Goal: Transaction & Acquisition: Book appointment/travel/reservation

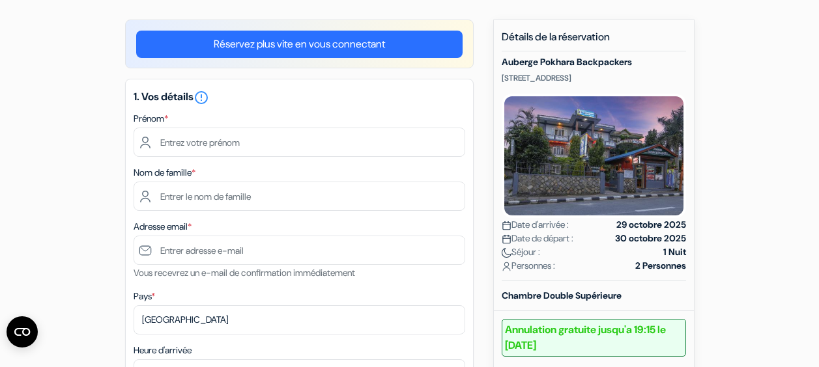
scroll to position [107, 0]
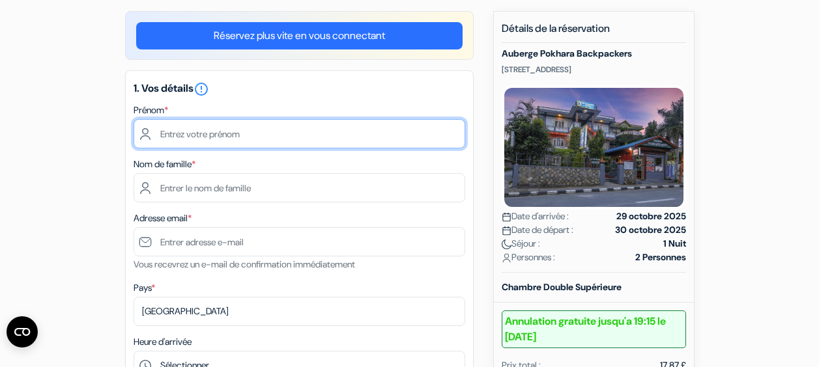
click at [321, 135] on input "text" at bounding box center [300, 133] width 332 height 29
type input "i"
type input "Vincent"
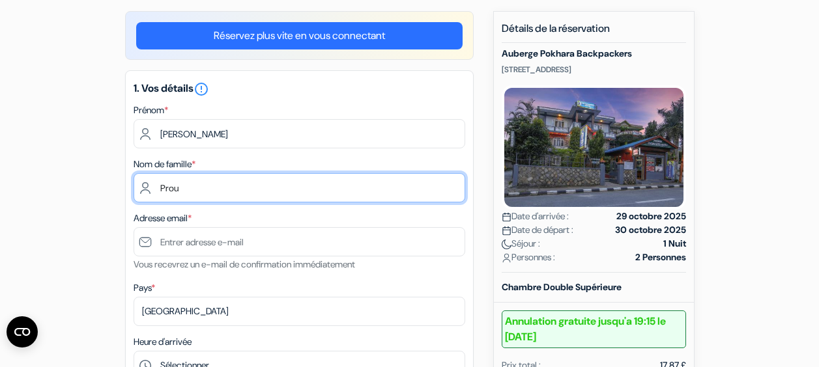
type input "Prou"
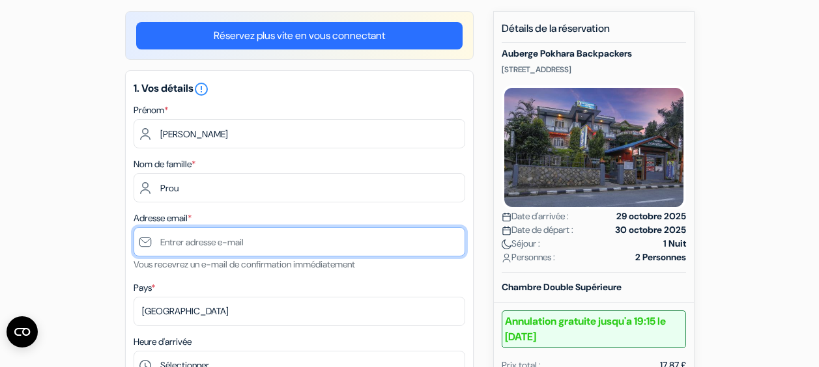
click at [221, 249] on input "text" at bounding box center [300, 241] width 332 height 29
type input "[EMAIL_ADDRESS][DOMAIN_NAME]"
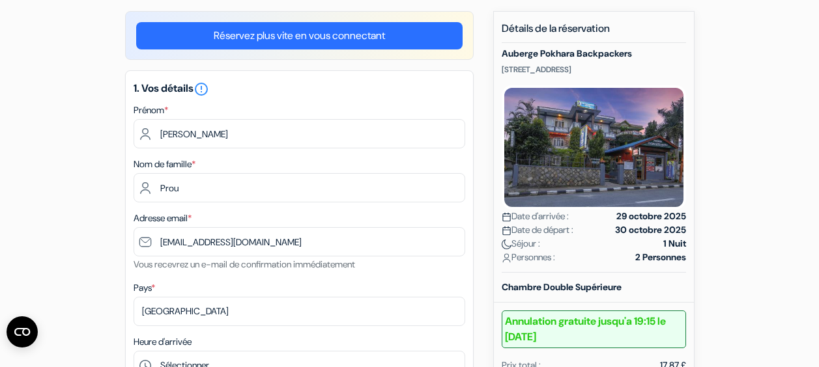
click at [172, 286] on div "Pays * Selectionner le pays Abkhazie Afghanistan Afrique du Sud Albanie Algérie…" at bounding box center [300, 303] width 332 height 46
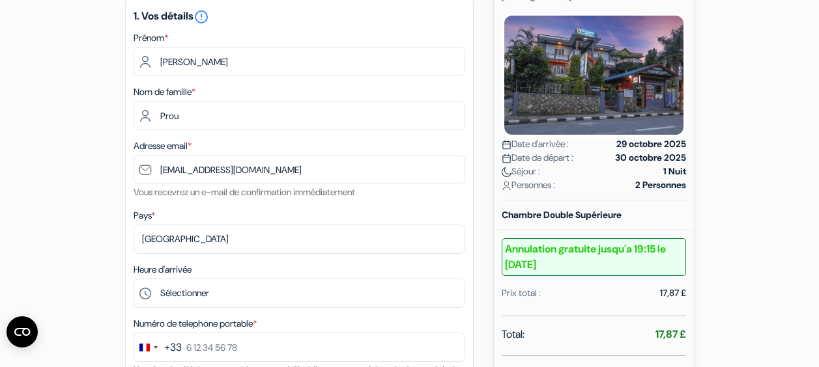
scroll to position [178, 0]
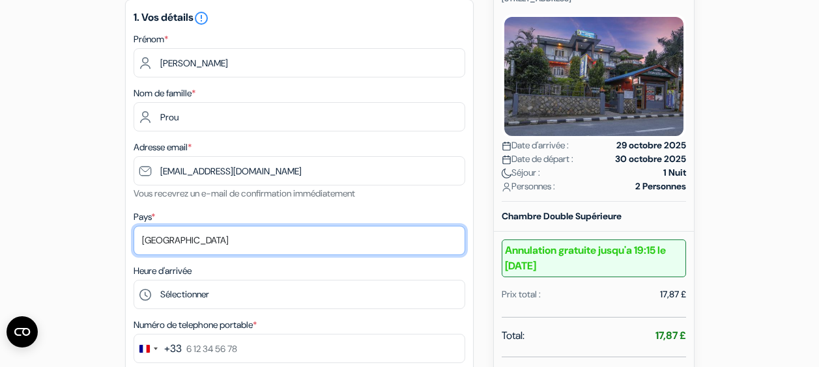
click at [178, 249] on select "Selectionner le pays Abkhazie Afghanistan Afrique du Sud Albanie Algérie Allema…" at bounding box center [300, 240] width 332 height 29
click at [134, 227] on select "Selectionner le pays Abkhazie Afghanistan Afrique du Sud Albanie Algérie Allema…" at bounding box center [300, 240] width 332 height 29
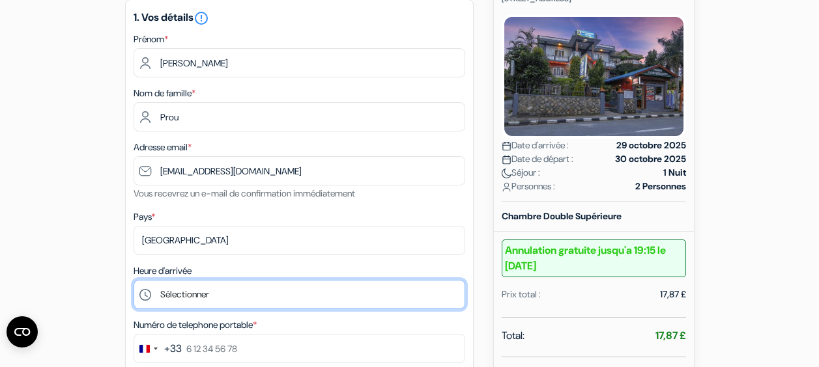
click at [205, 299] on select "Sélectionner 14:00 15:00 16:00 17:00 18:00 19:00 20:00 21:00 22:00" at bounding box center [300, 294] width 332 height 29
select select "14"
click at [134, 281] on select "Sélectionner 14:00 15:00 16:00 17:00 18:00 19:00 20:00 21:00 22:00" at bounding box center [300, 294] width 332 height 29
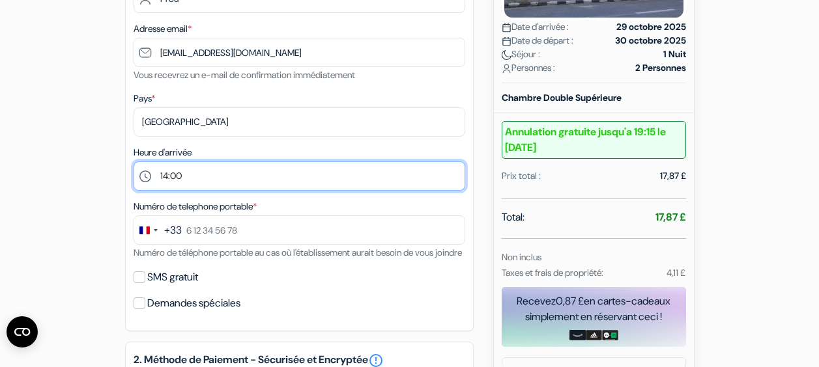
scroll to position [302, 0]
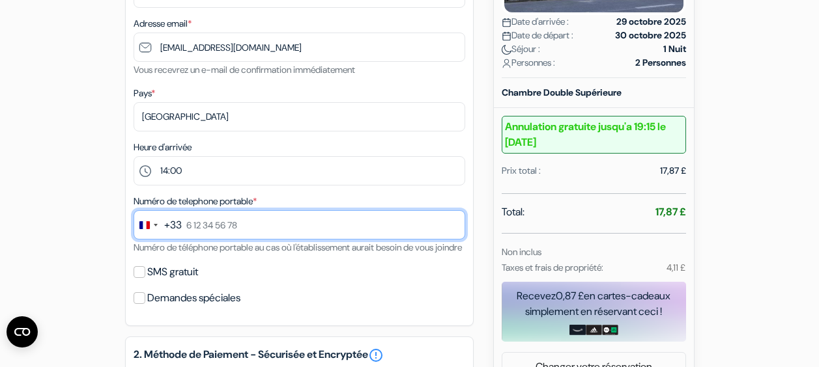
click at [190, 225] on input "text" at bounding box center [300, 224] width 332 height 29
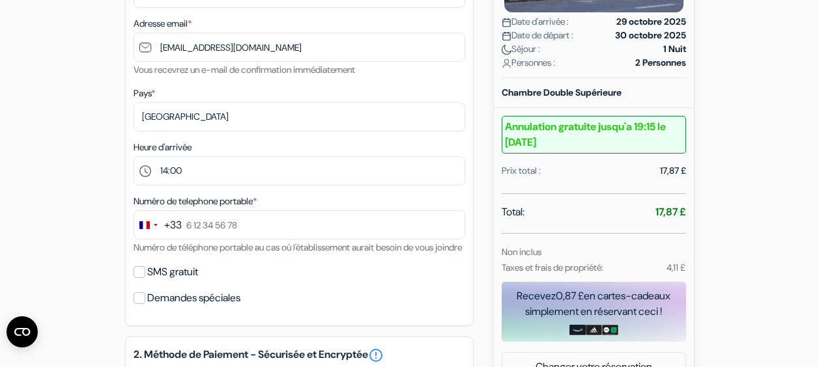
click at [163, 235] on button "+33" at bounding box center [158, 225] width 48 height 28
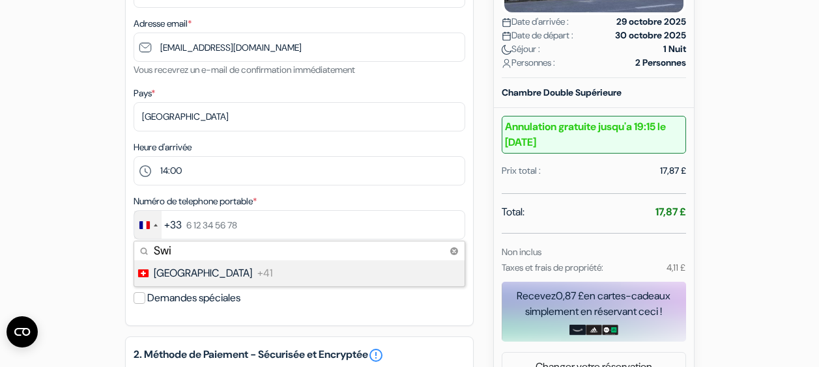
type input "Swi"
click at [177, 273] on span "Switzerland" at bounding box center [203, 274] width 98 height 16
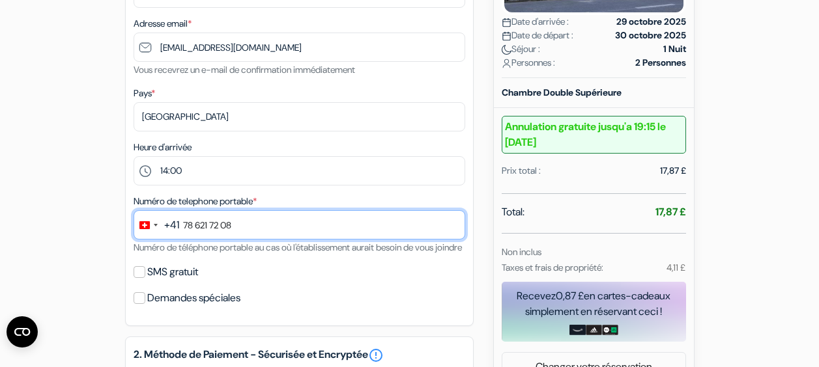
type input "78 621 72 08"
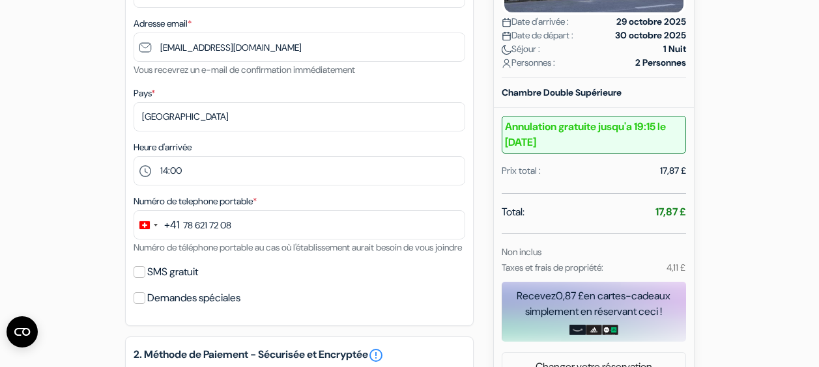
click at [221, 255] on div "Numéro de telephone portable * +41 Swi 1 result found No results found Switzerl…" at bounding box center [300, 224] width 332 height 62
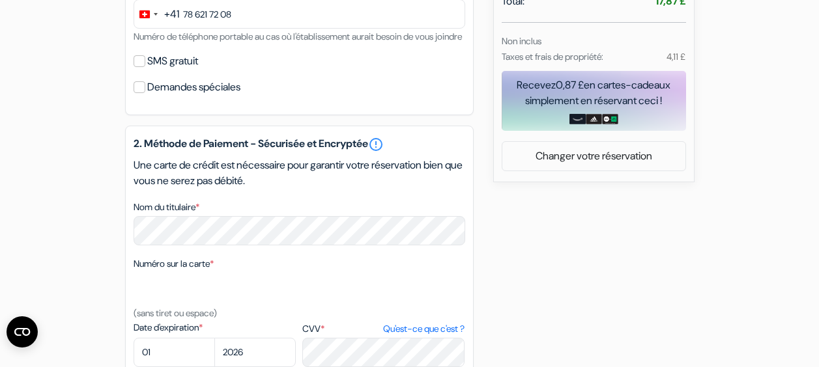
scroll to position [508, 0]
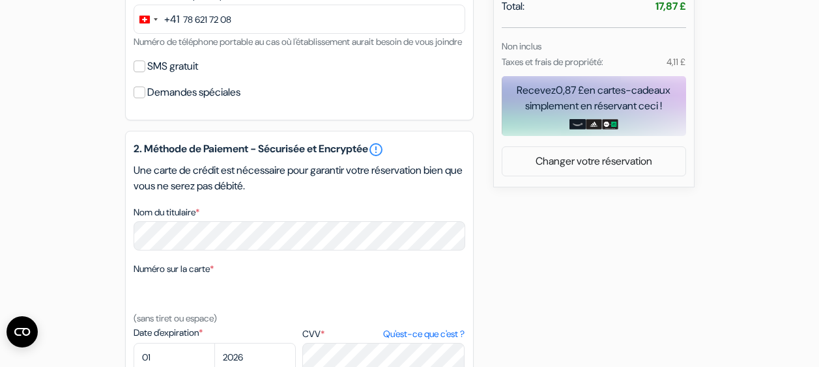
click at [145, 102] on div "Demandes spéciales" at bounding box center [300, 92] width 332 height 18
click at [135, 98] on input "Demandes spéciales" at bounding box center [140, 93] width 12 height 12
checkbox input "true"
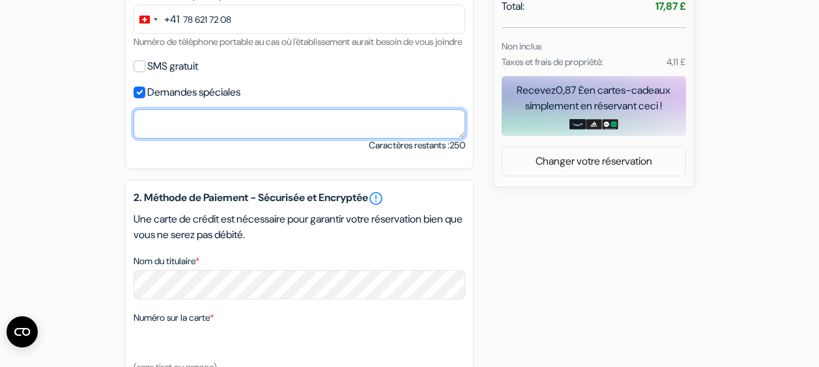
click at [201, 139] on textarea "Nom du titulaire *" at bounding box center [300, 123] width 332 height 29
type textarea "C"
type textarea "Use whatsapp if you need to contact me."
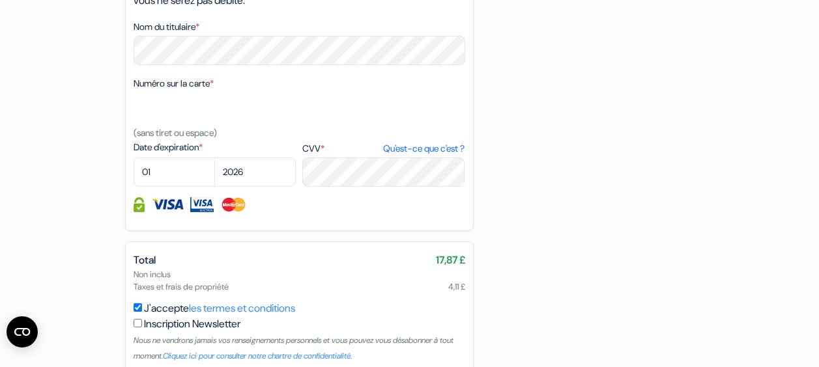
scroll to position [736, 0]
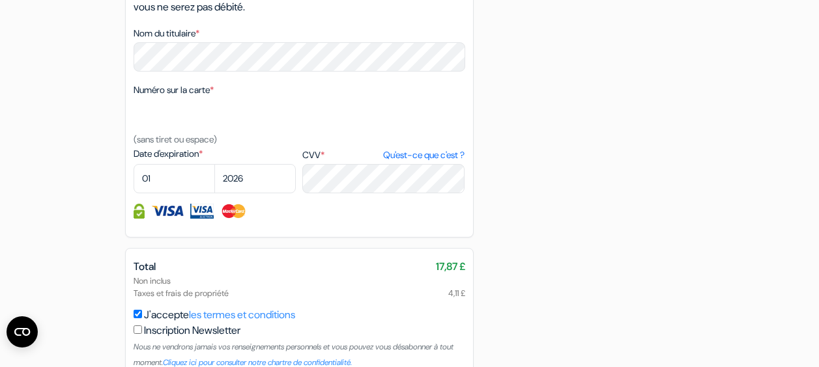
click at [240, 98] on div "2. Méthode de Paiement - Sécurisée et Encryptée error_outline Une carte de créd…" at bounding box center [299, 95] width 349 height 286
click at [189, 193] on select "01 02 03 04 05 06 07 08 09 10 11 12" at bounding box center [174, 178] width 81 height 29
select select "10"
click at [134, 182] on select "01 02 03 04 05 06 07 08 09 10 11 12" at bounding box center [174, 178] width 81 height 29
click at [271, 147] on div "Numéro sur la carte * (sans tiret ou espace)" at bounding box center [300, 114] width 332 height 65
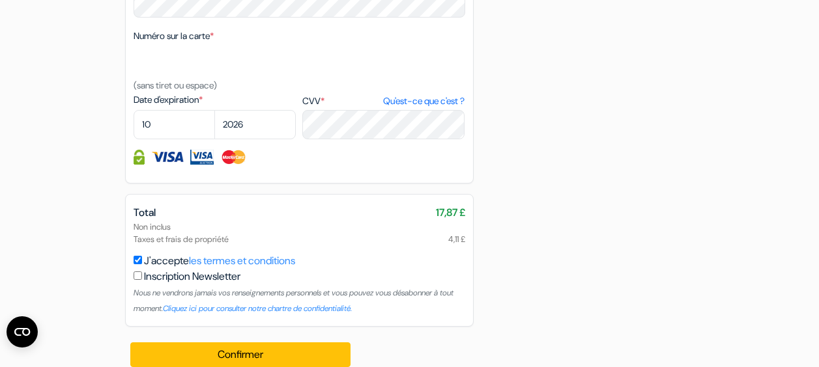
scroll to position [825, 0]
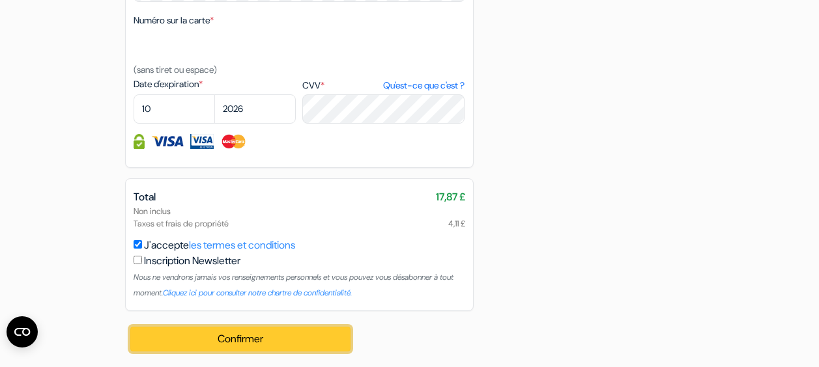
click at [235, 346] on button "Confirmer Loading..." at bounding box center [240, 339] width 221 height 25
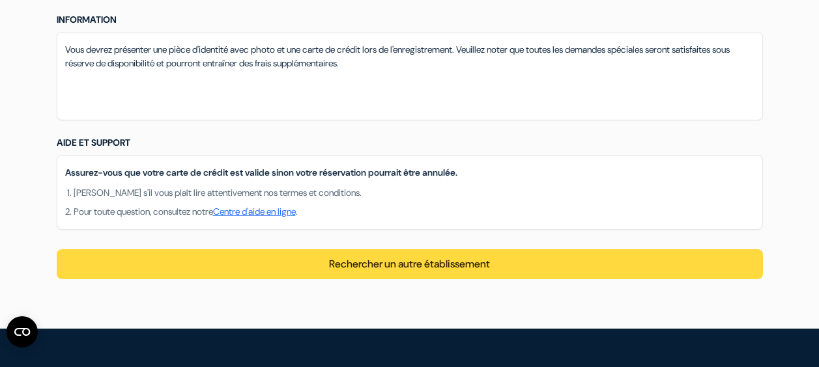
scroll to position [1096, 0]
